Goal: Find specific page/section: Find specific page/section

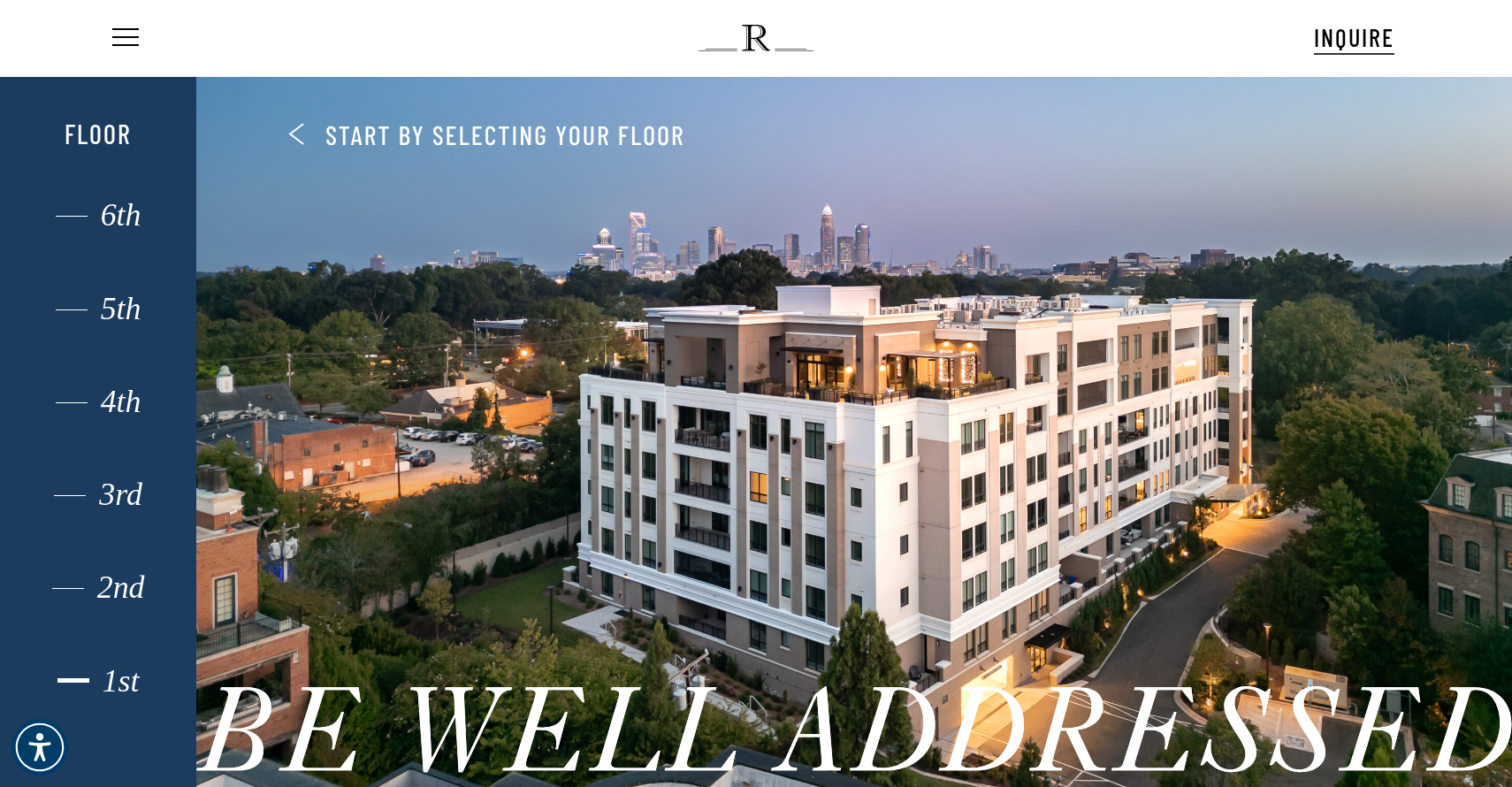
click at [115, 670] on div "1st" at bounding box center [98, 681] width 136 height 23
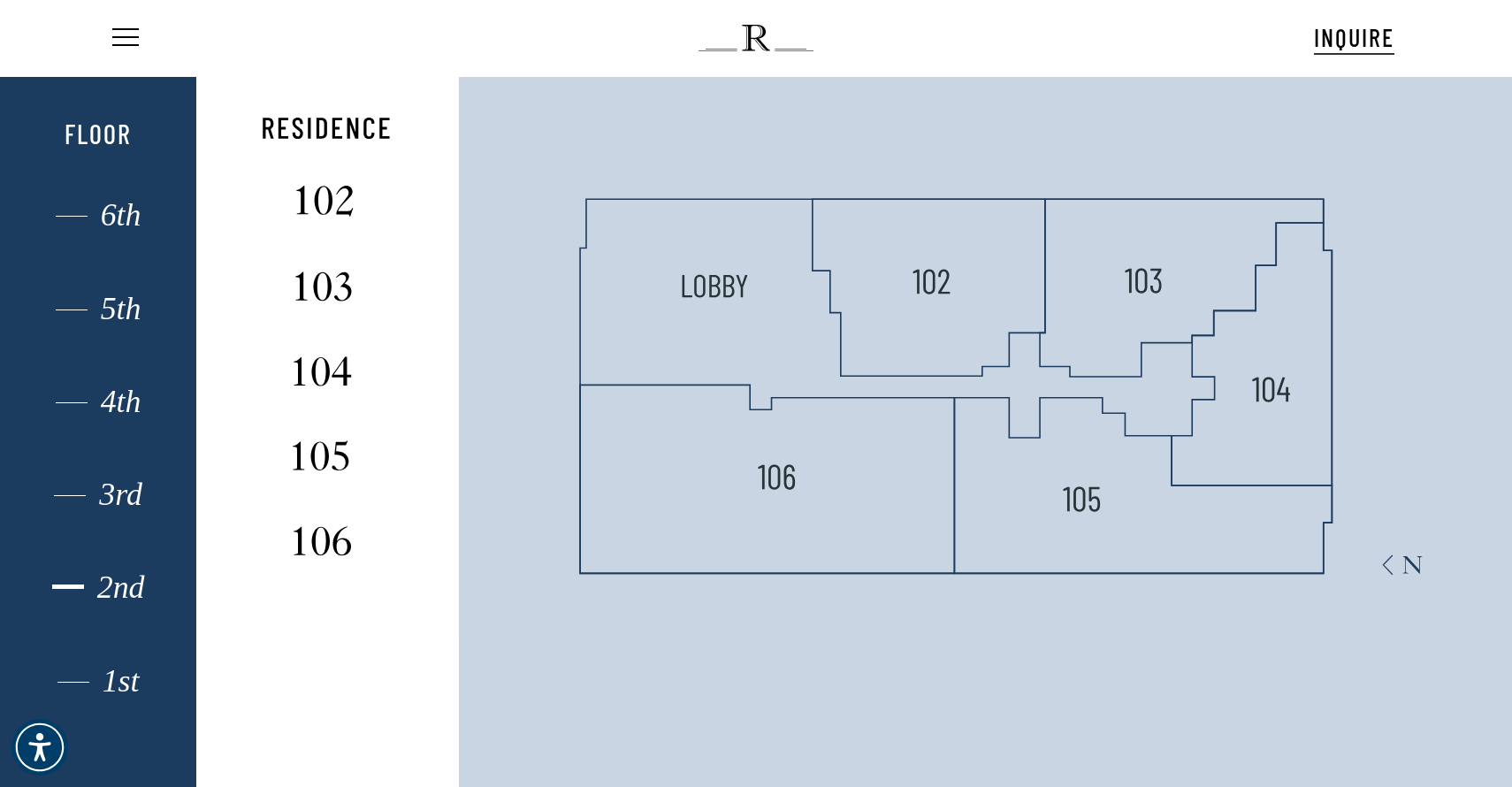
click at [128, 581] on div "2nd" at bounding box center [98, 588] width 136 height 23
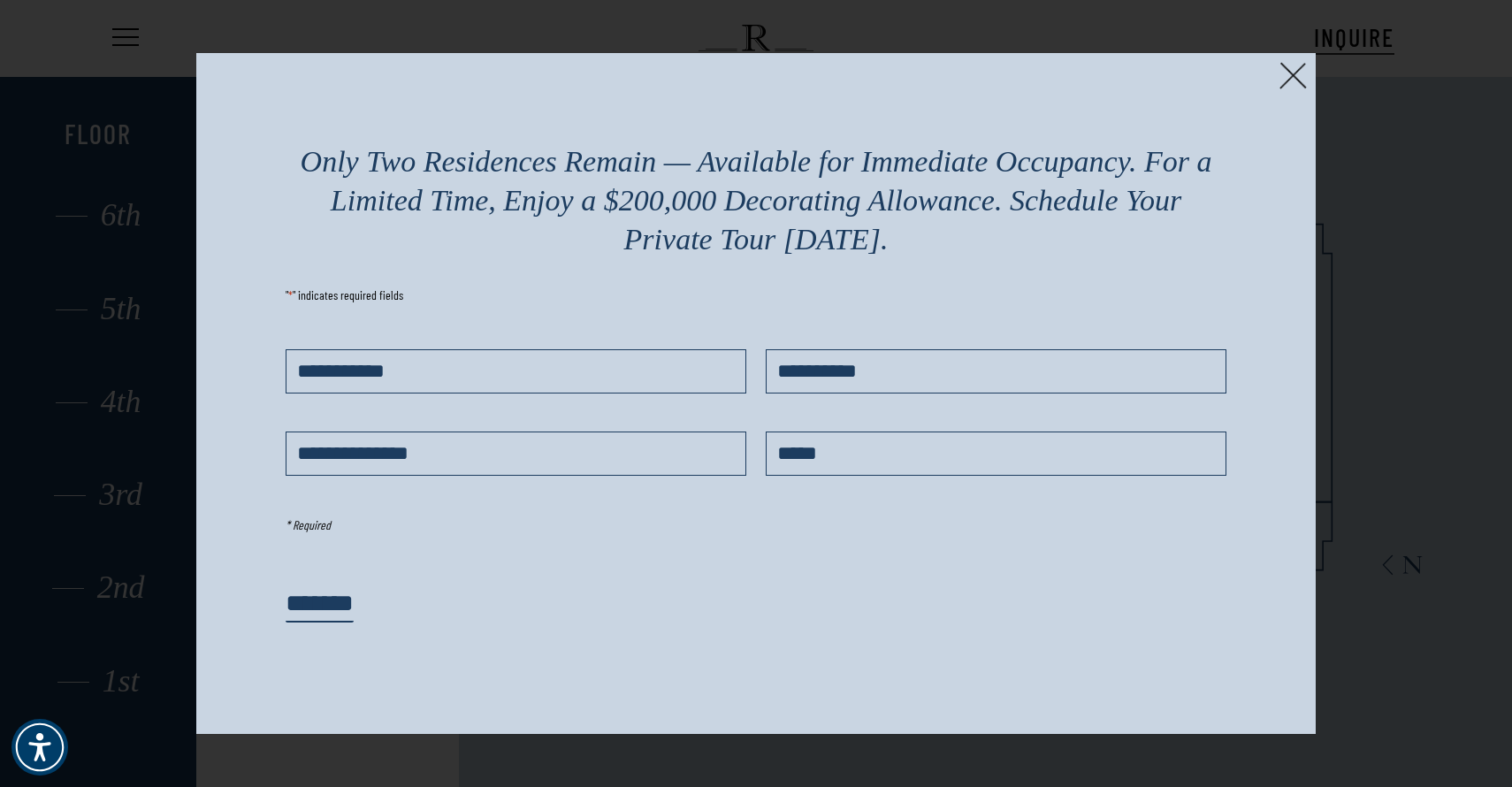
click at [1298, 69] on img at bounding box center [1293, 76] width 27 height 27
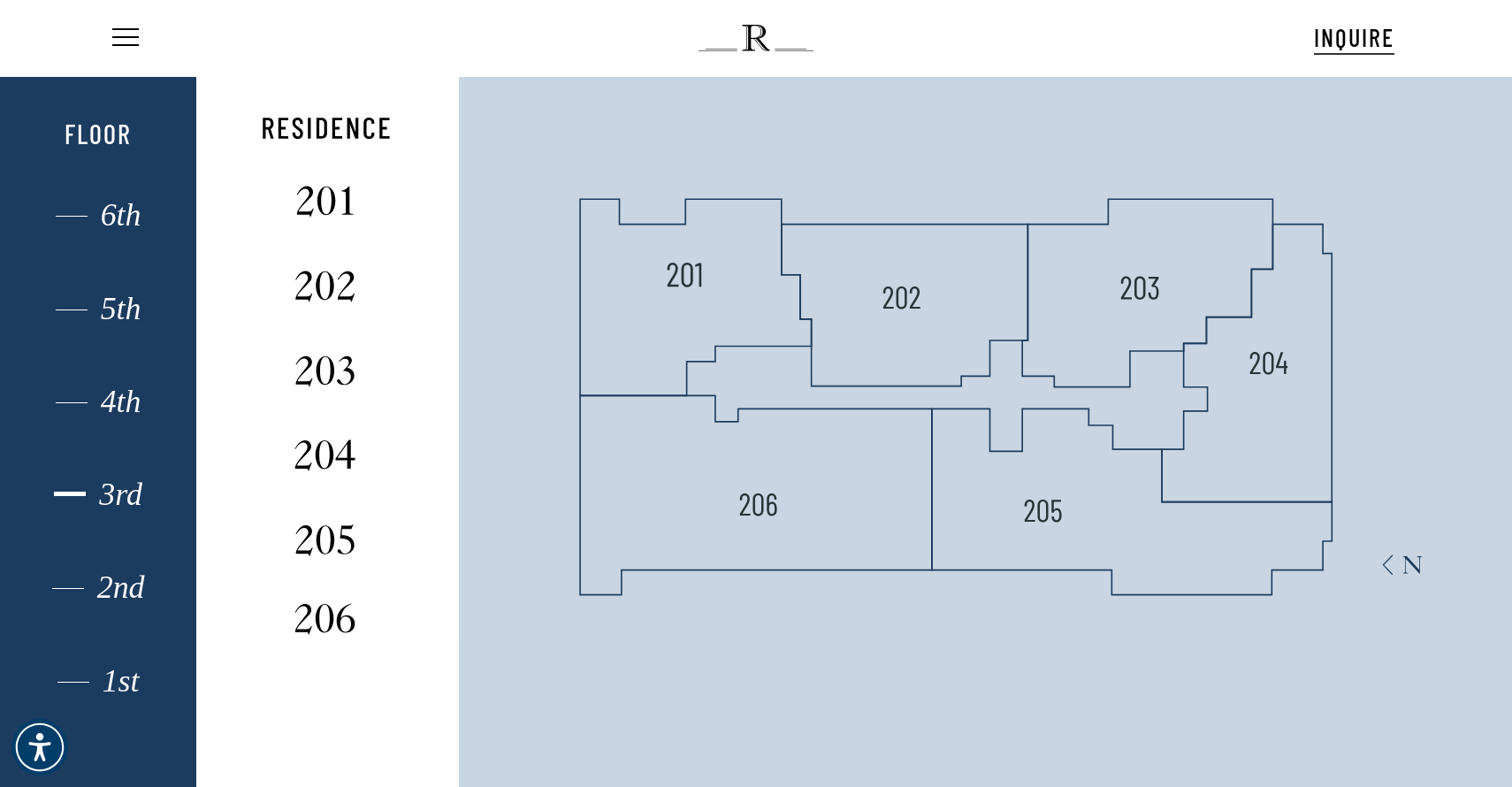
click at [114, 491] on div "3rd" at bounding box center [98, 495] width 136 height 23
click at [123, 406] on div "4th" at bounding box center [98, 401] width 136 height 23
click at [81, 297] on div "5th" at bounding box center [98, 309] width 136 height 23
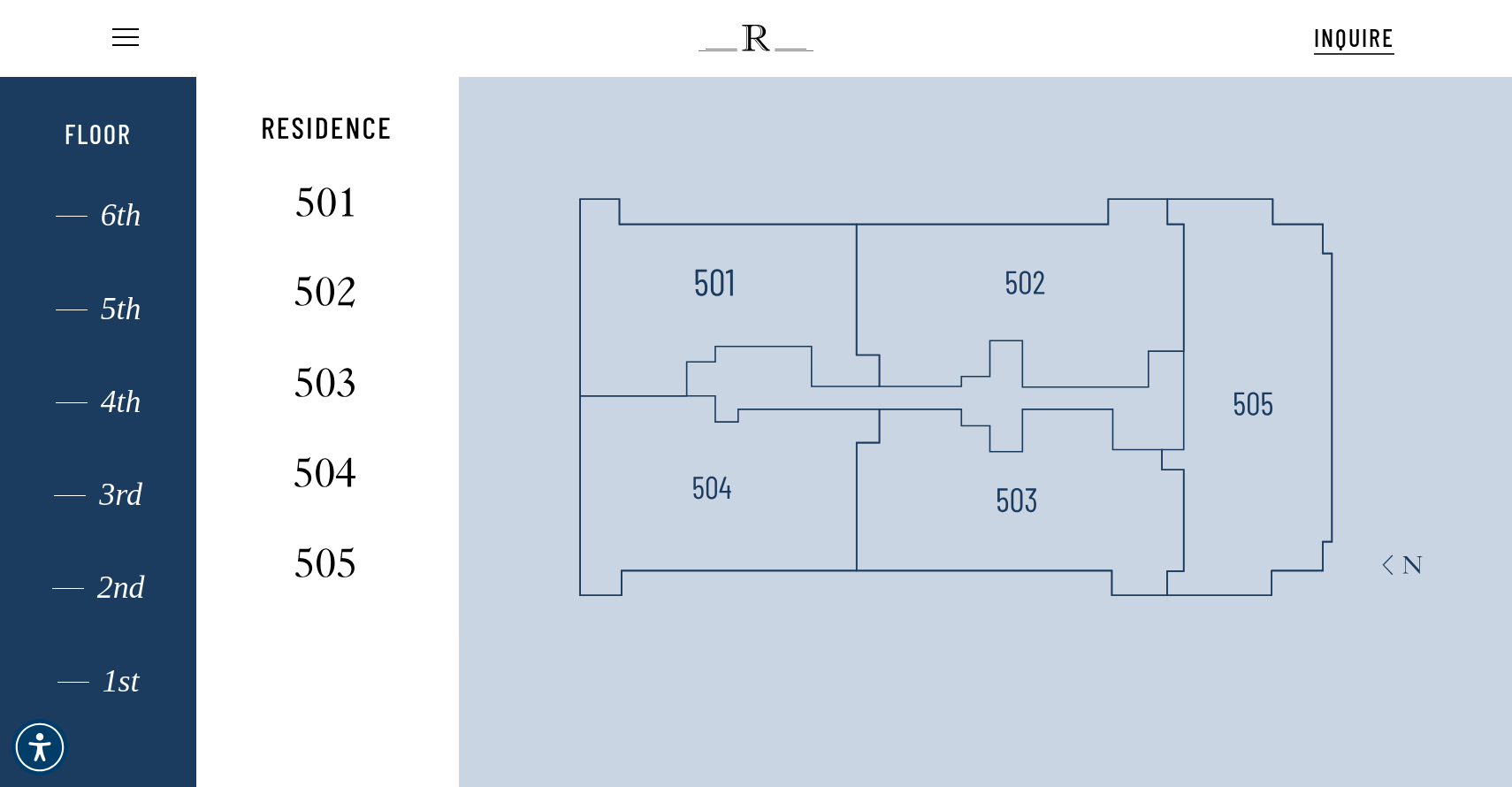
click at [80, 231] on div "1st 2nd 3rd 4th 5th 6th Floor" at bounding box center [98, 468] width 136 height 716
click at [95, 216] on div "6th" at bounding box center [98, 215] width 136 height 23
click at [115, 690] on div "1st" at bounding box center [98, 681] width 136 height 23
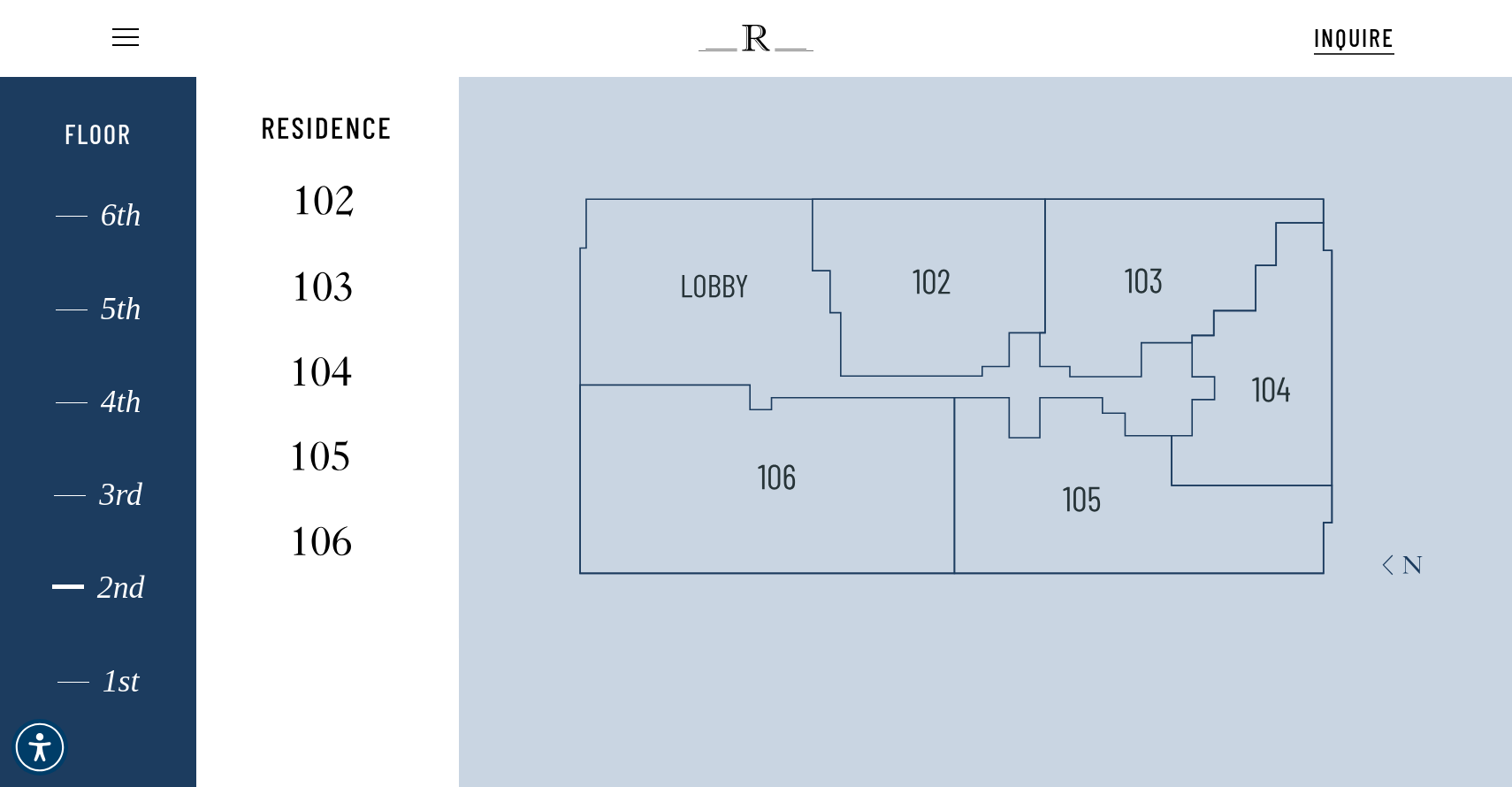
click at [114, 594] on div "2nd" at bounding box center [98, 588] width 136 height 23
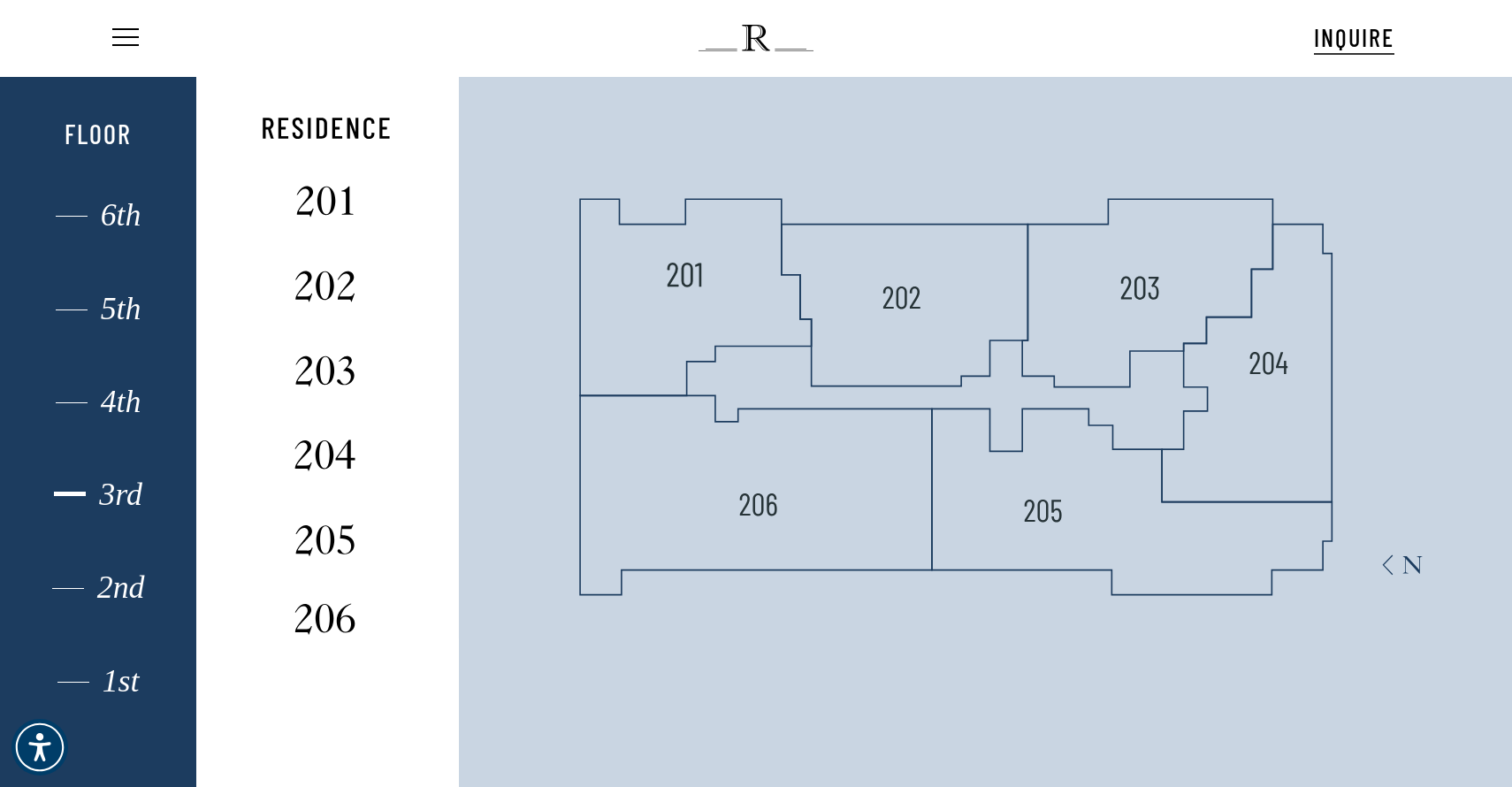
click at [137, 502] on div "3rd" at bounding box center [98, 495] width 136 height 23
click at [126, 406] on div "4th" at bounding box center [98, 401] width 136 height 23
click at [123, 312] on div "5th" at bounding box center [98, 309] width 136 height 23
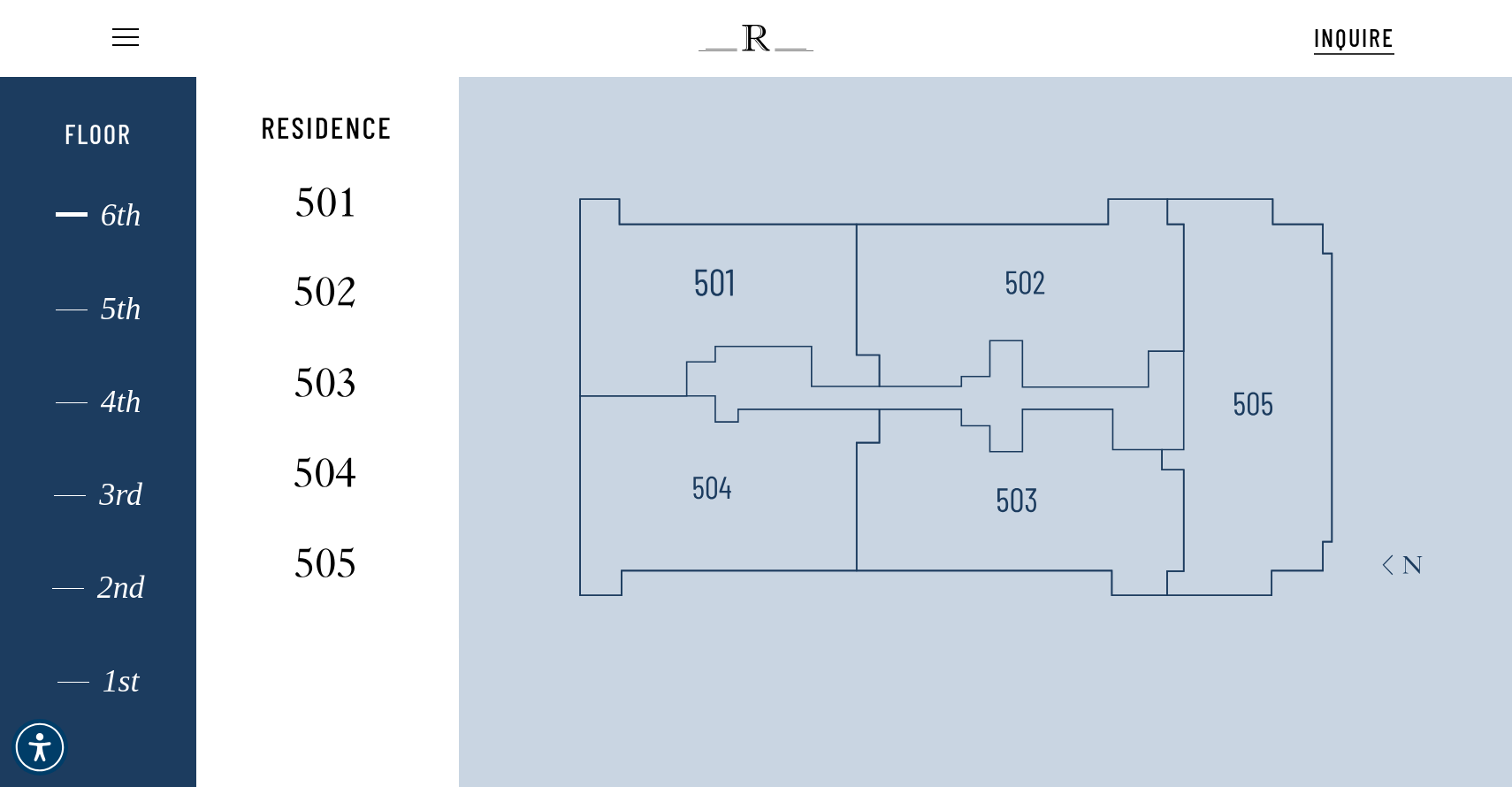
click at [139, 225] on div "6th" at bounding box center [98, 215] width 136 height 23
